Goal: Task Accomplishment & Management: Manage account settings

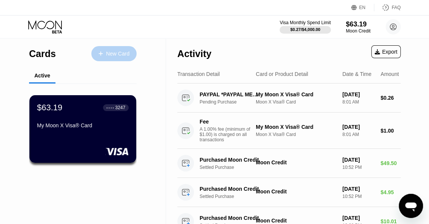
click at [118, 55] on div "New Card" at bounding box center [117, 54] width 23 height 6
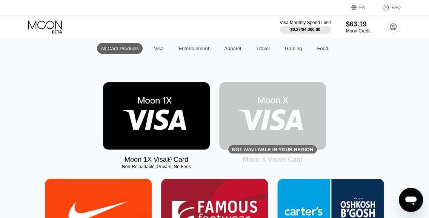
scroll to position [77, 0]
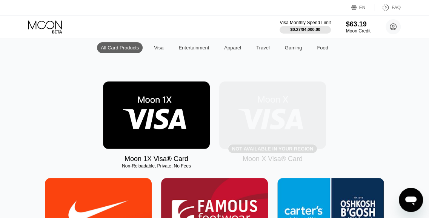
click at [248, 132] on img at bounding box center [272, 115] width 107 height 68
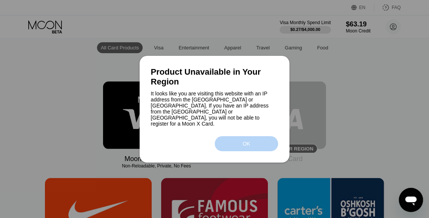
click at [242, 145] on div "OK" at bounding box center [247, 143] width 64 height 15
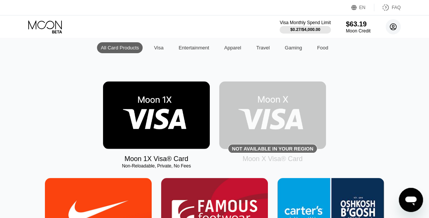
click at [395, 26] on circle at bounding box center [393, 26] width 15 height 15
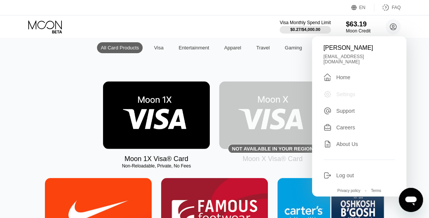
click at [348, 91] on div "Settings" at bounding box center [345, 94] width 19 height 6
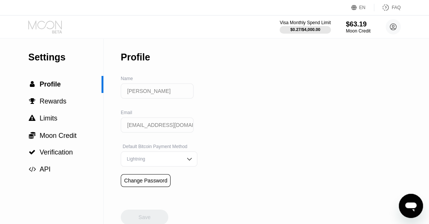
click at [49, 23] on icon at bounding box center [45, 26] width 35 height 13
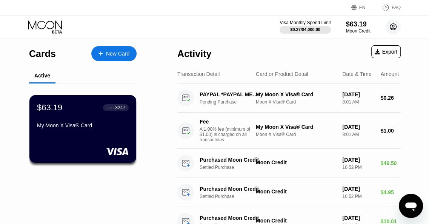
click at [394, 27] on circle at bounding box center [393, 26] width 15 height 15
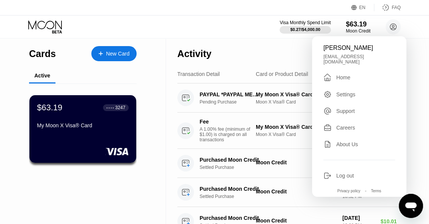
click at [374, 59] on div "[EMAIL_ADDRESS][DOMAIN_NAME]" at bounding box center [359, 59] width 72 height 11
click at [63, 9] on div "EN Language Select an item Save FAQ" at bounding box center [214, 7] width 429 height 15
